Goal: Contribute content: Contribute content

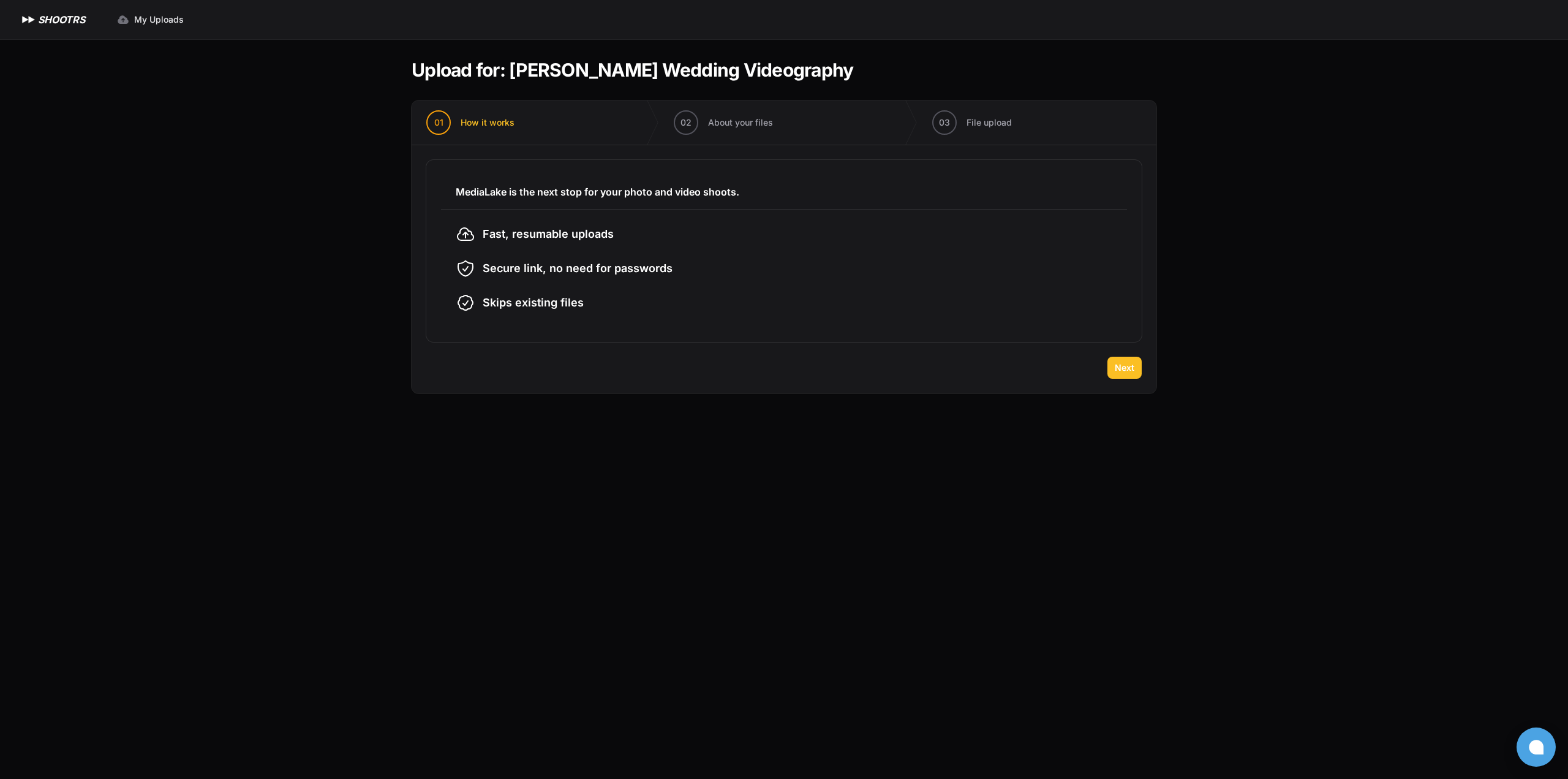
click at [1113, 371] on button "Next" at bounding box center [1124, 367] width 34 height 22
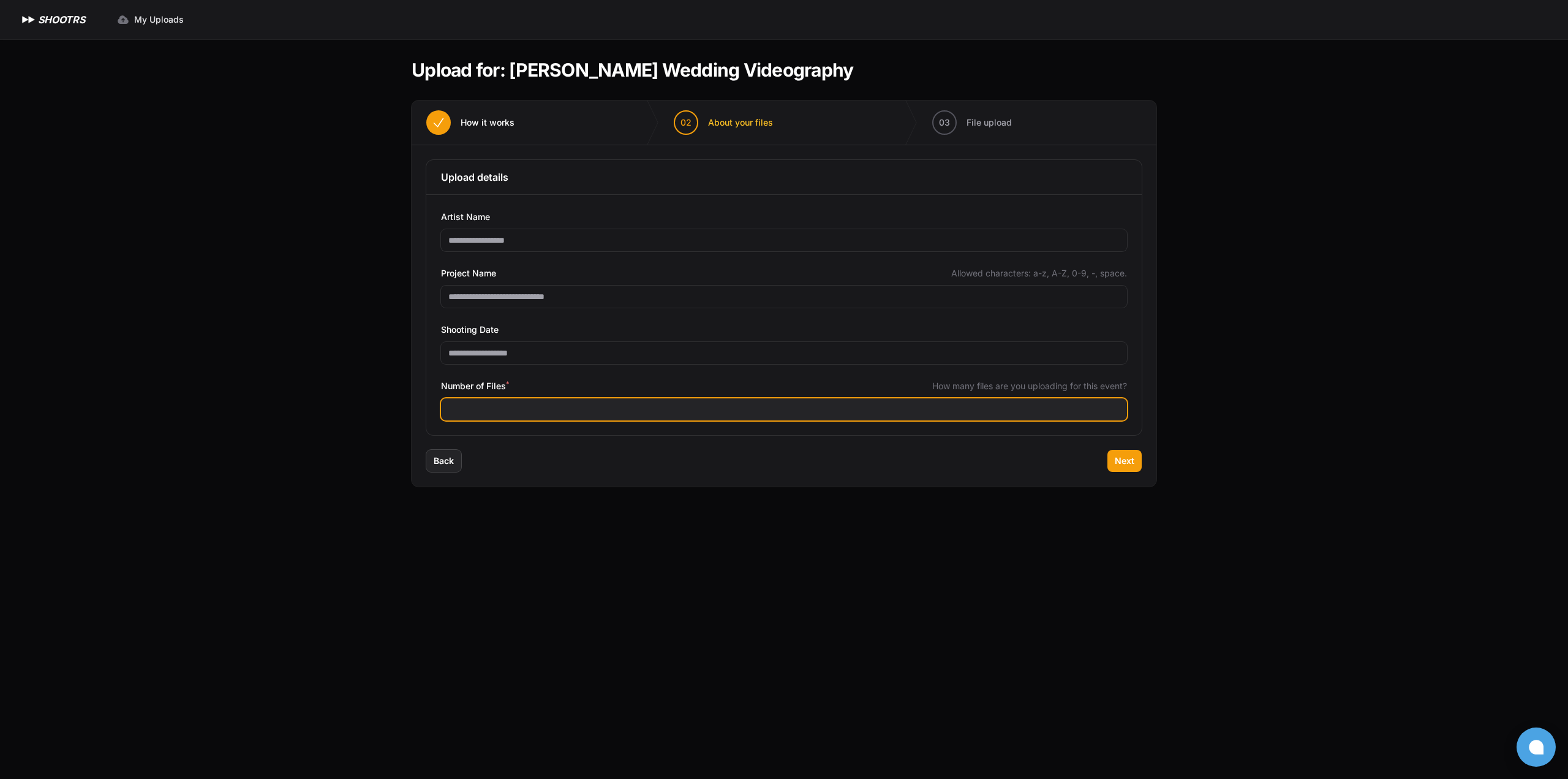
click at [552, 403] on input "Number of Files *" at bounding box center [784, 409] width 686 height 22
type input "***"
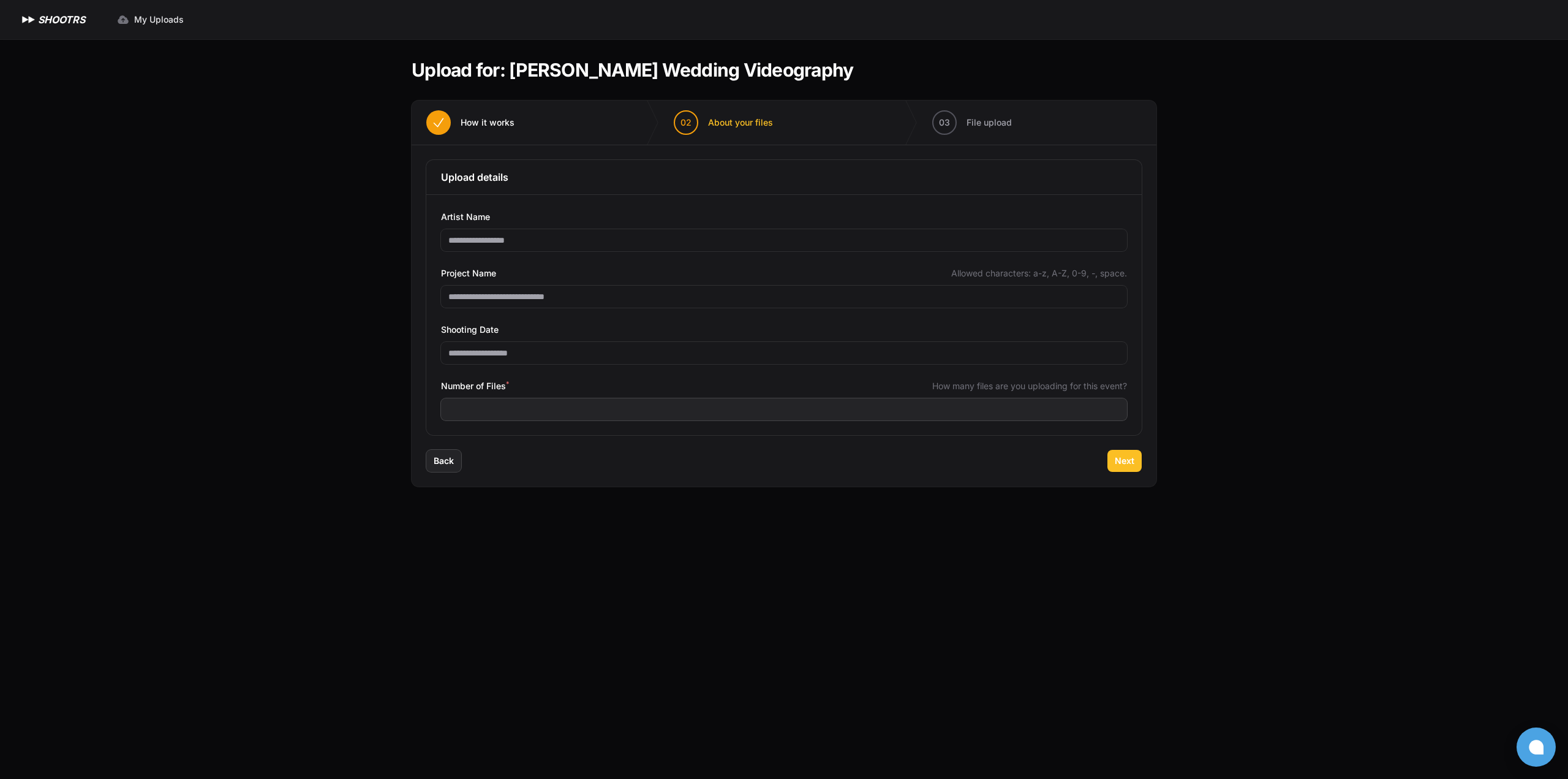
click at [1124, 470] on button "Next" at bounding box center [1124, 460] width 34 height 22
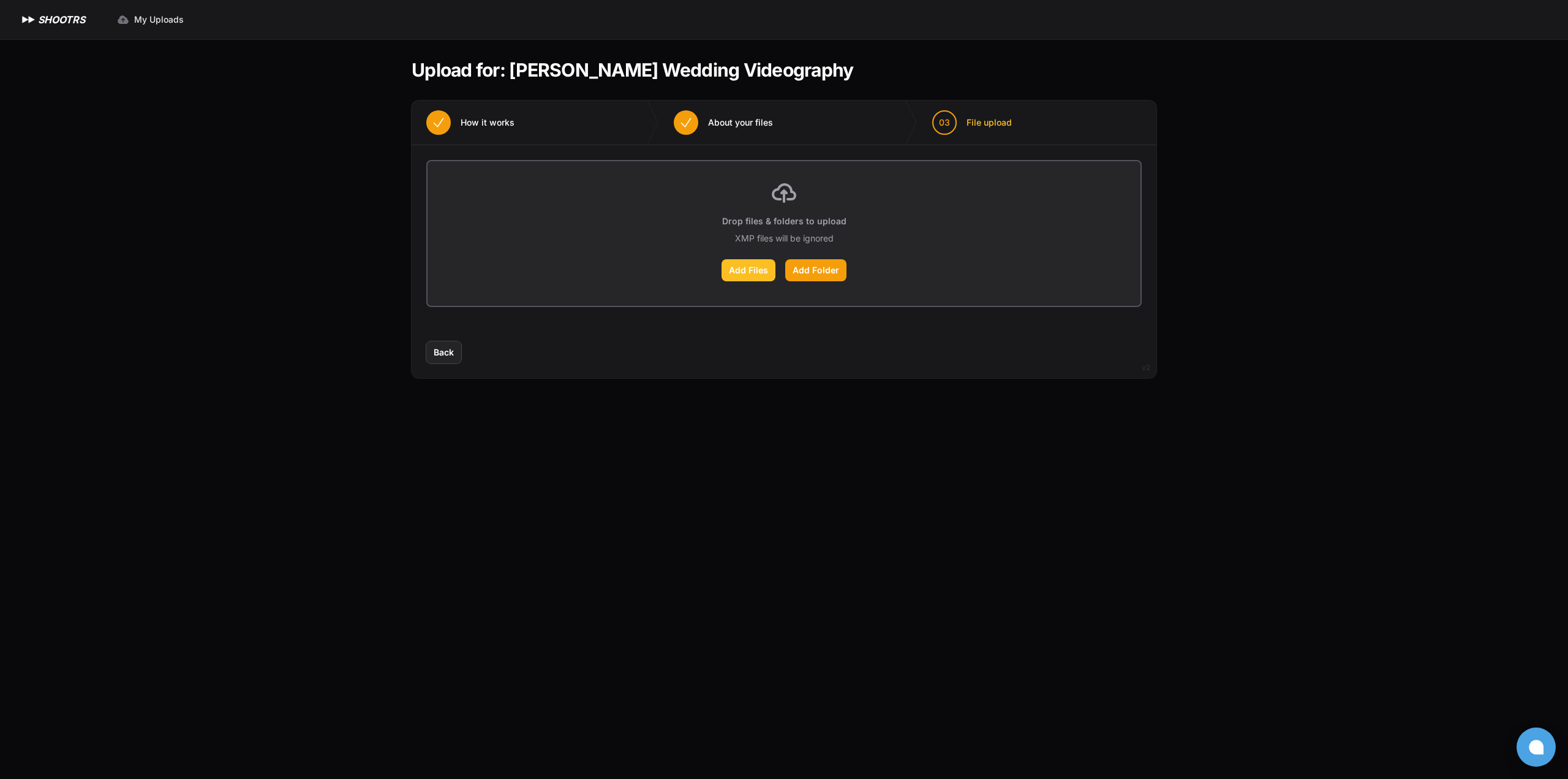
click at [742, 275] on label "Add Files" at bounding box center [749, 270] width 54 height 22
click at [0, 0] on input "Add Files" at bounding box center [0, 0] width 0 height 0
click at [803, 273] on label "Add Folder" at bounding box center [816, 270] width 61 height 22
click at [0, 0] on input "Add Folder" at bounding box center [0, 0] width 0 height 0
click at [833, 272] on label "Add Folder" at bounding box center [816, 270] width 61 height 22
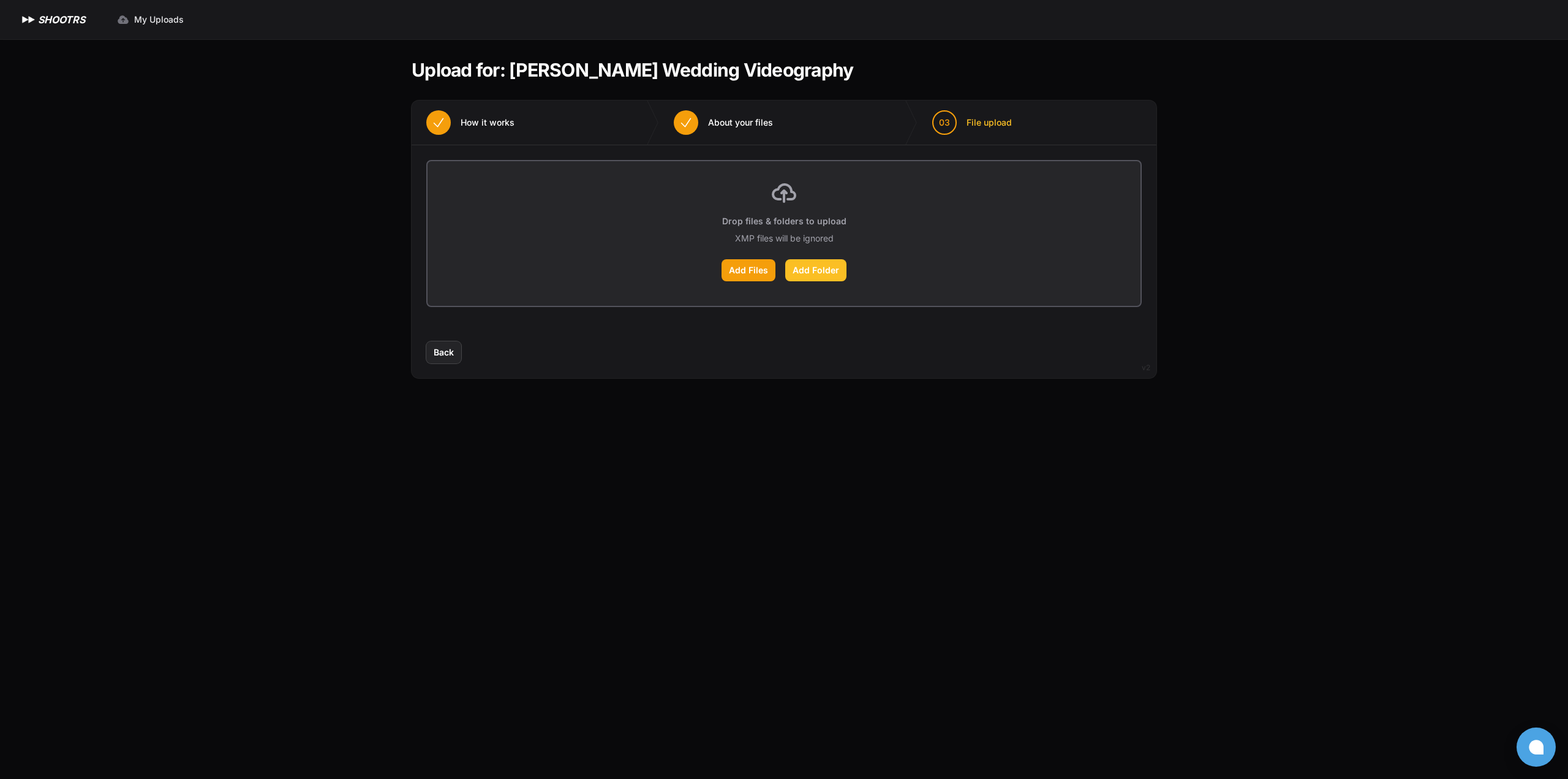
click at [0, 0] on input "Add Folder" at bounding box center [0, 0] width 0 height 0
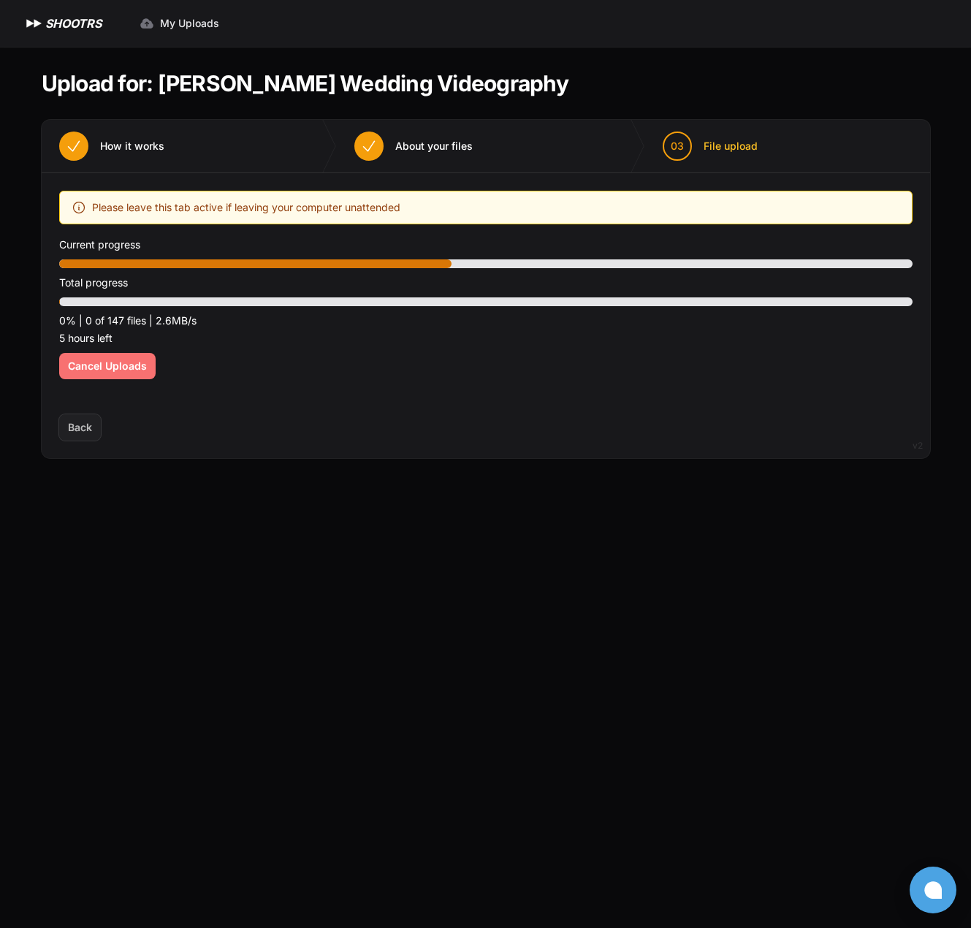
click at [143, 362] on span "Cancel Uploads" at bounding box center [107, 366] width 79 height 15
